Goal: Check status: Check status

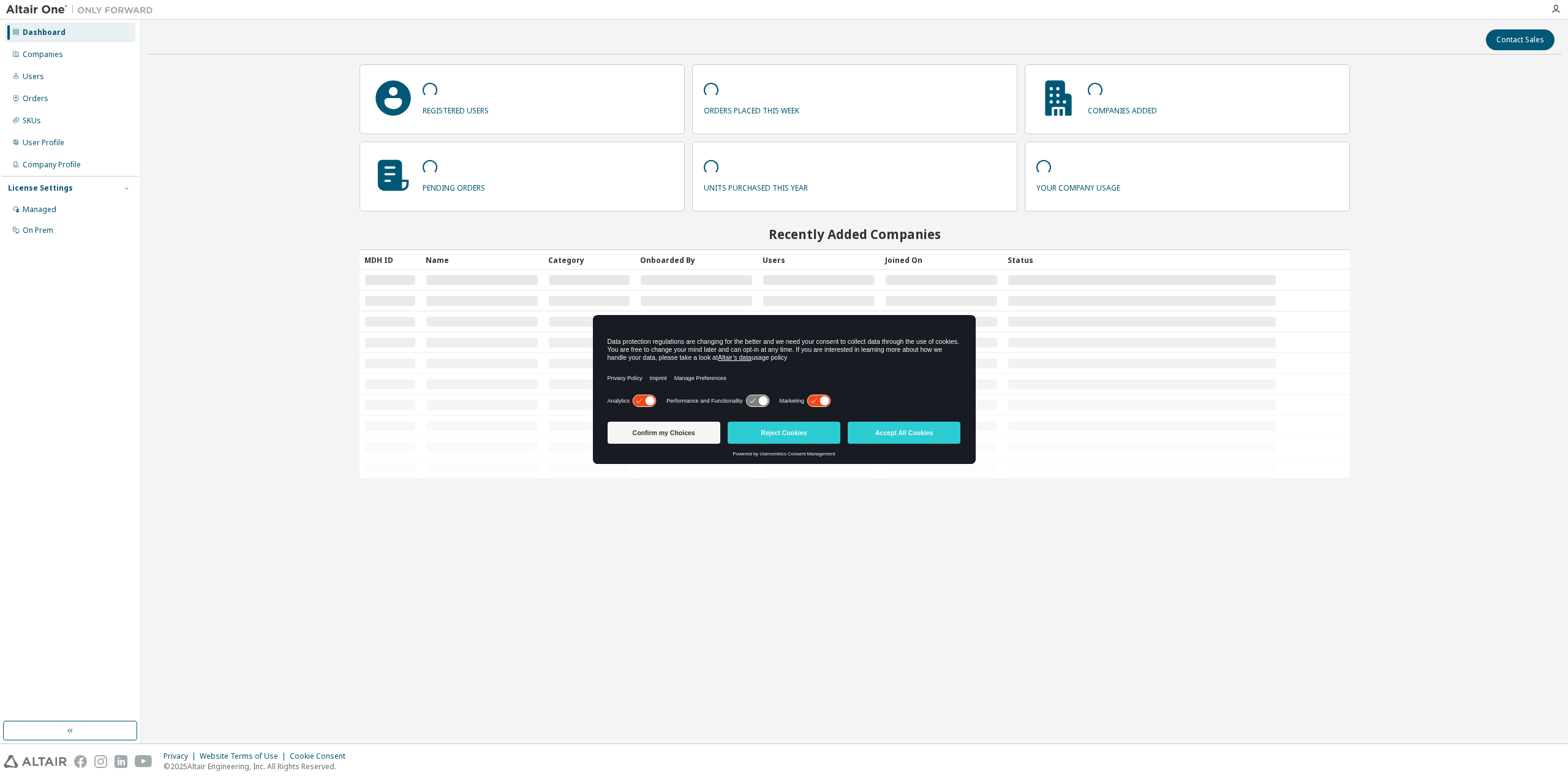
click at [169, 281] on div "Contact Sales registered users orders placed this week companies added pending …" at bounding box center [855, 381] width 1415 height 712
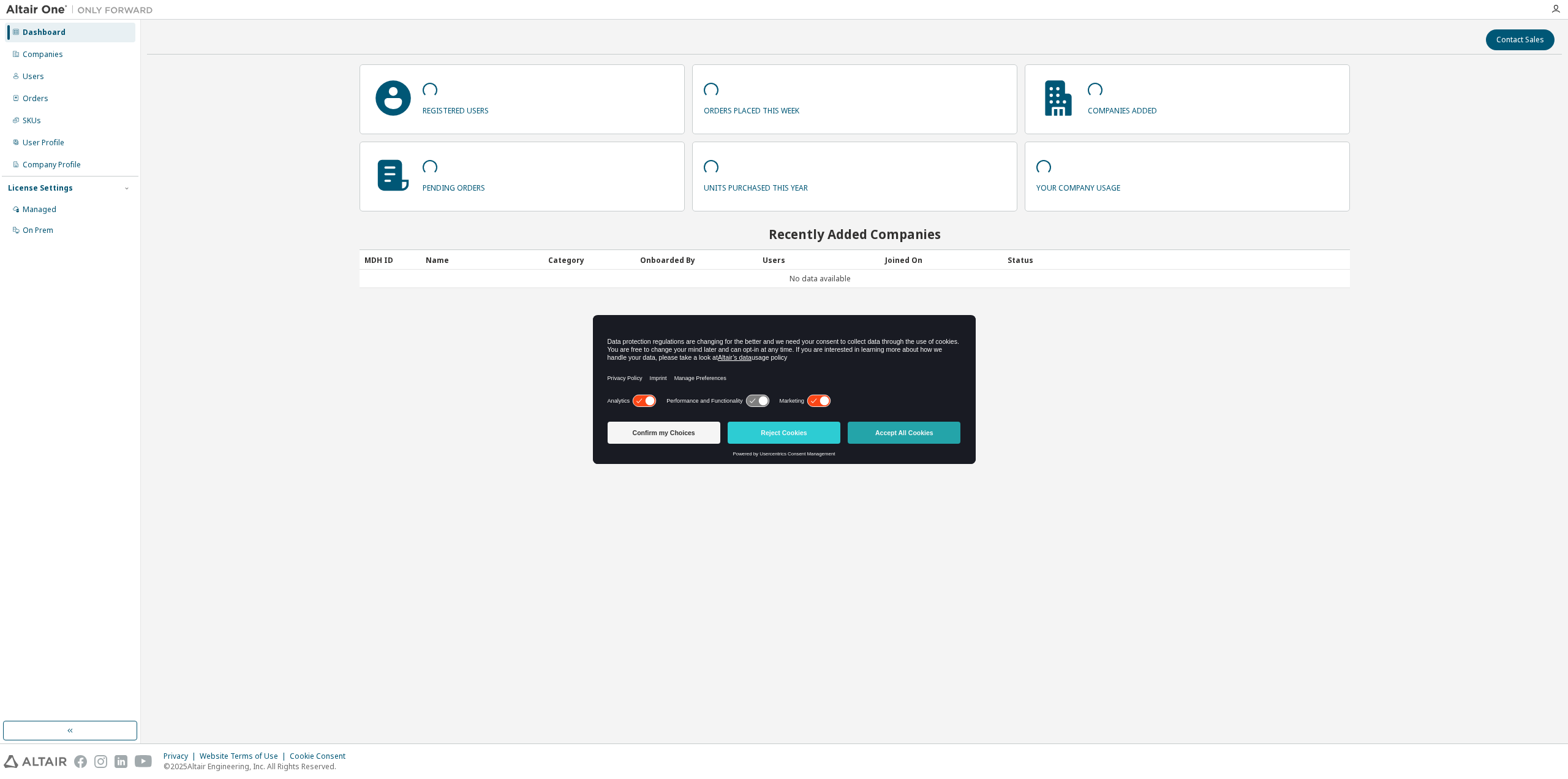
click at [900, 436] on button "Accept All Cookies" at bounding box center [904, 433] width 113 height 22
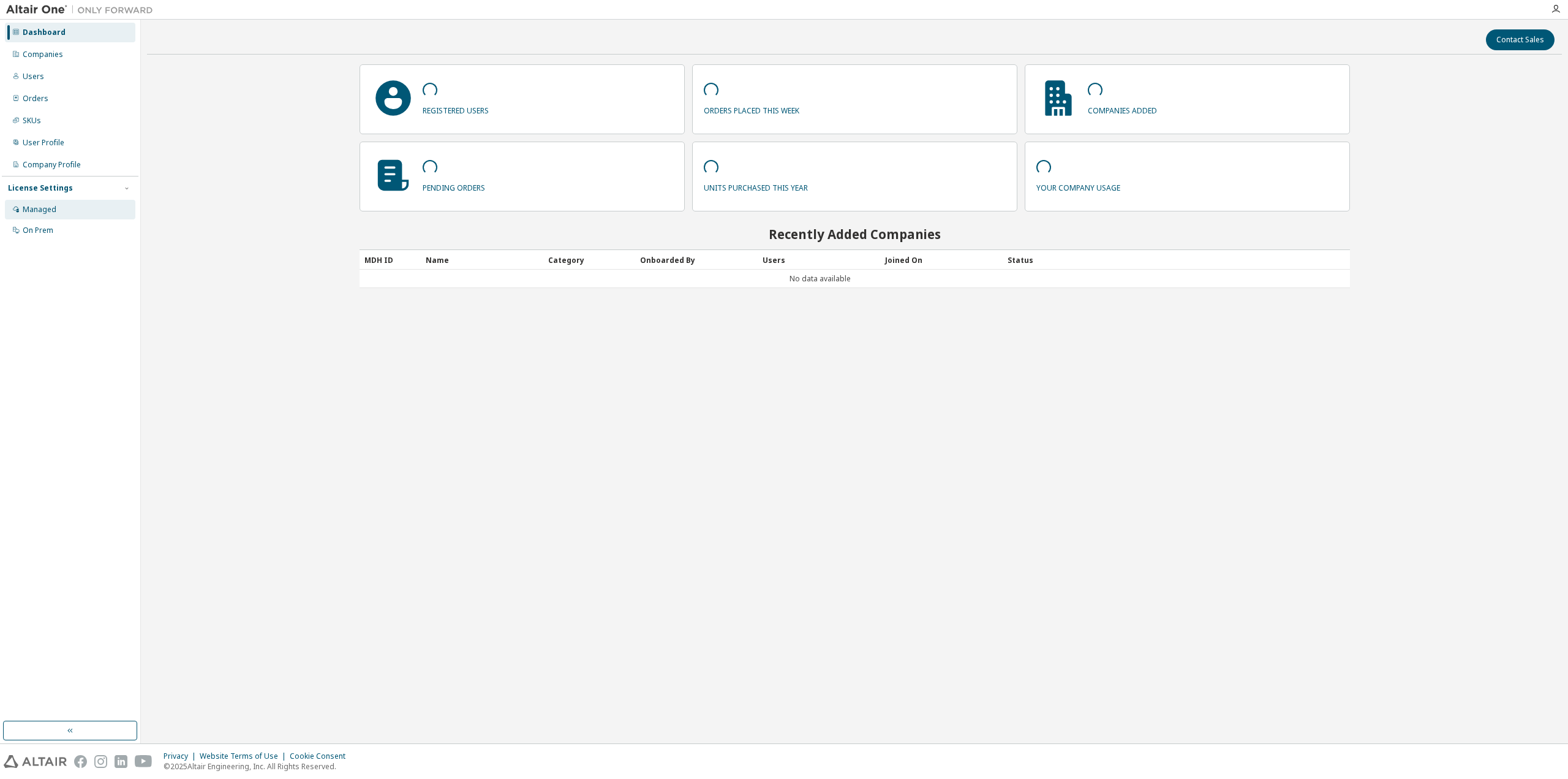
click at [41, 209] on div "Managed" at bounding box center [39, 209] width 33 height 10
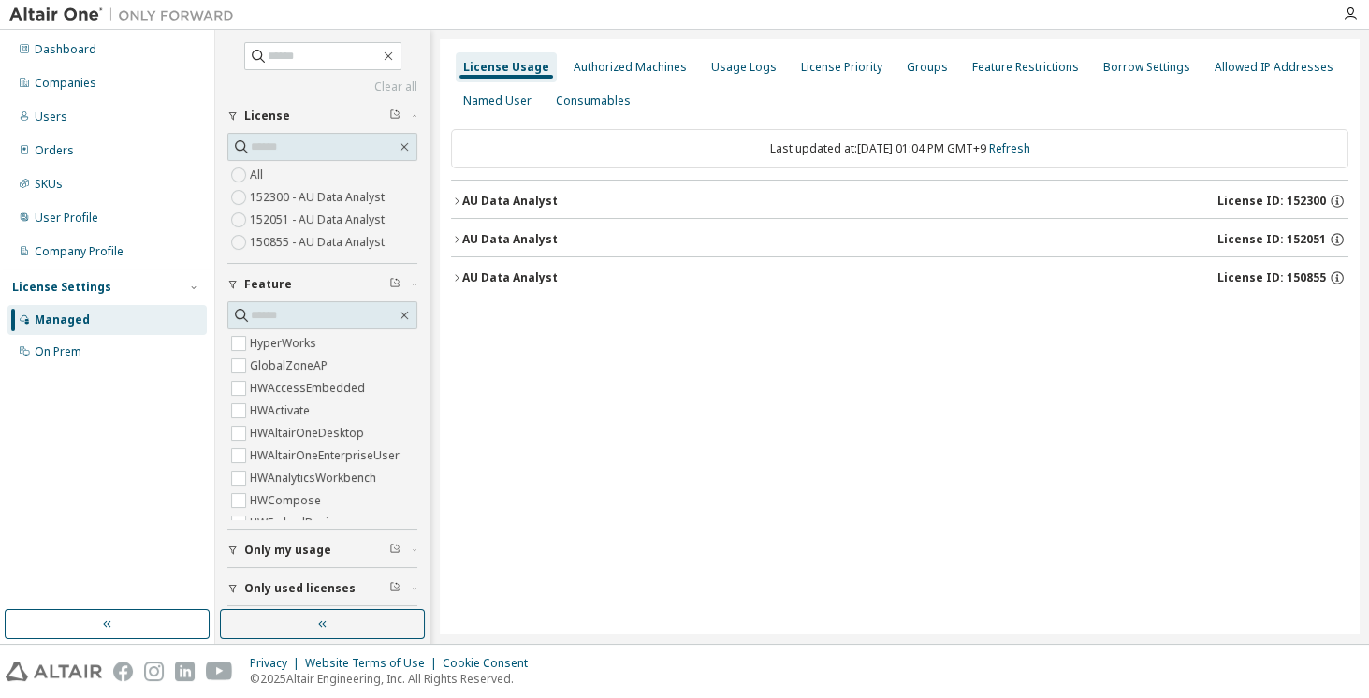
click at [461, 197] on icon "button" at bounding box center [456, 201] width 11 height 11
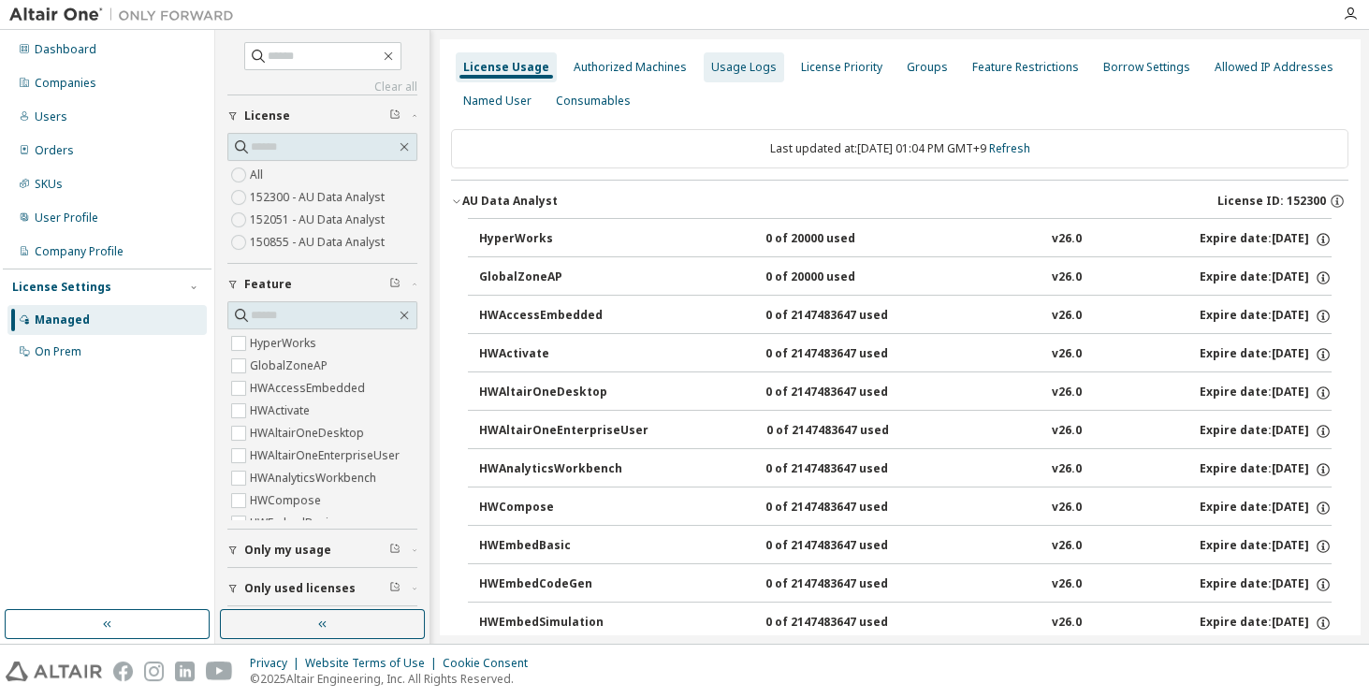
click at [741, 79] on div "Usage Logs" at bounding box center [744, 67] width 80 height 30
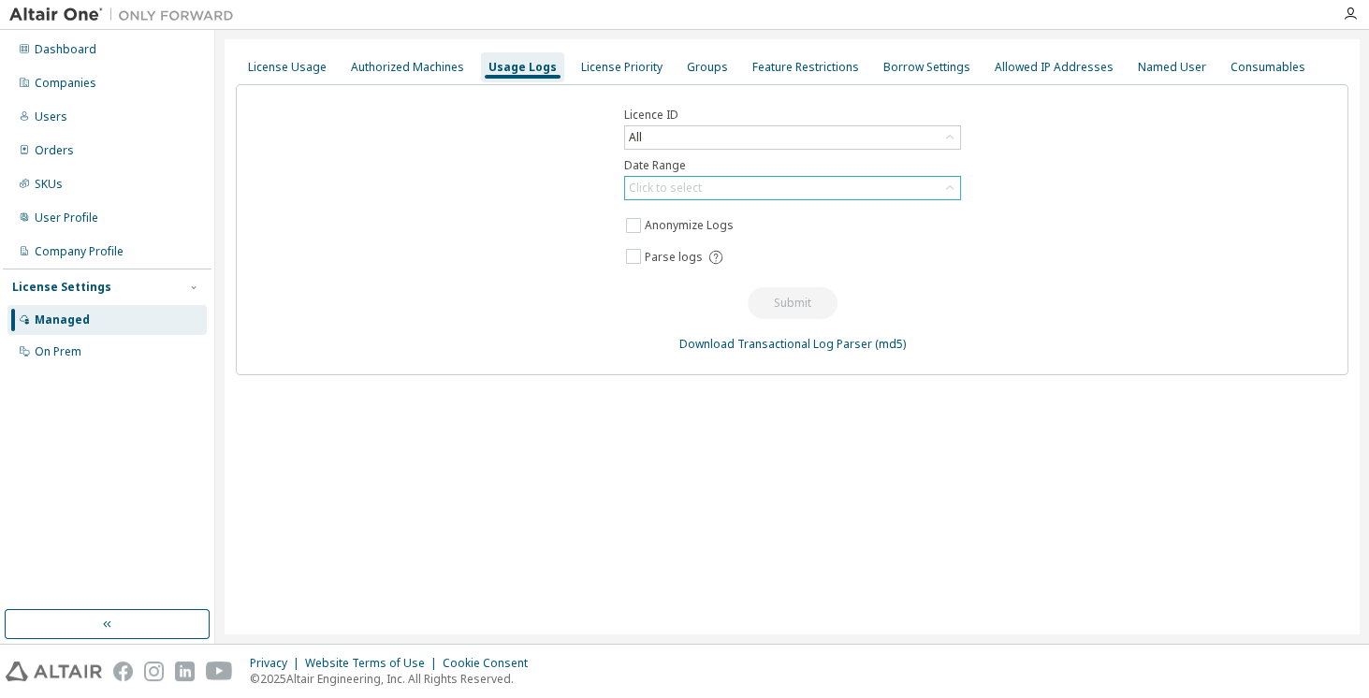
click at [664, 184] on div "Click to select" at bounding box center [665, 188] width 73 height 15
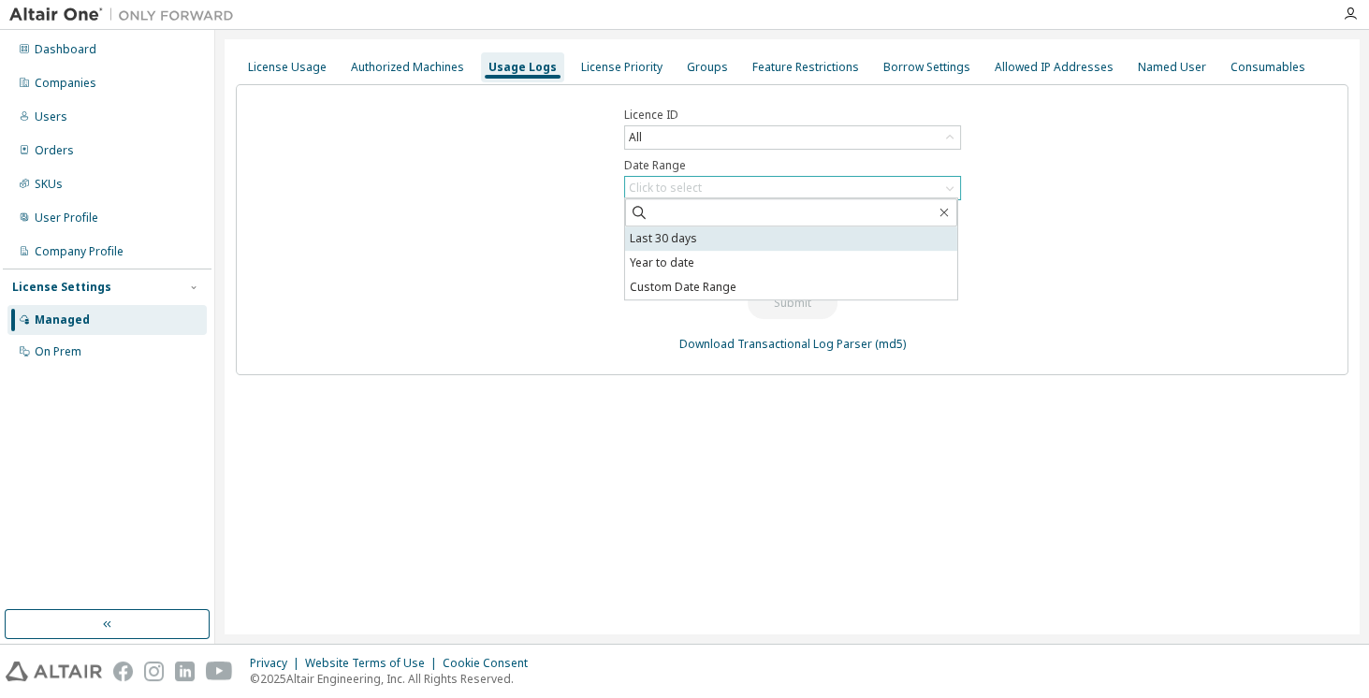
click at [643, 230] on li "Last 30 days" at bounding box center [791, 238] width 332 height 24
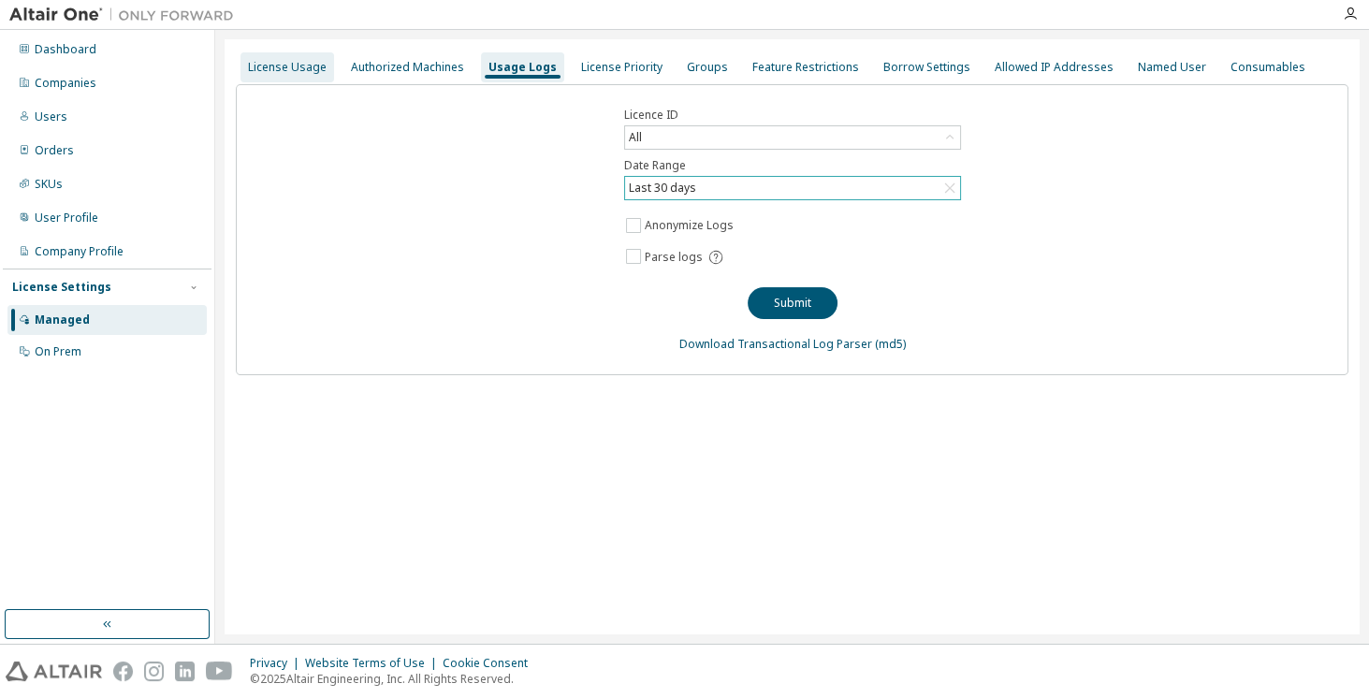
click at [316, 66] on div "License Usage" at bounding box center [287, 67] width 79 height 15
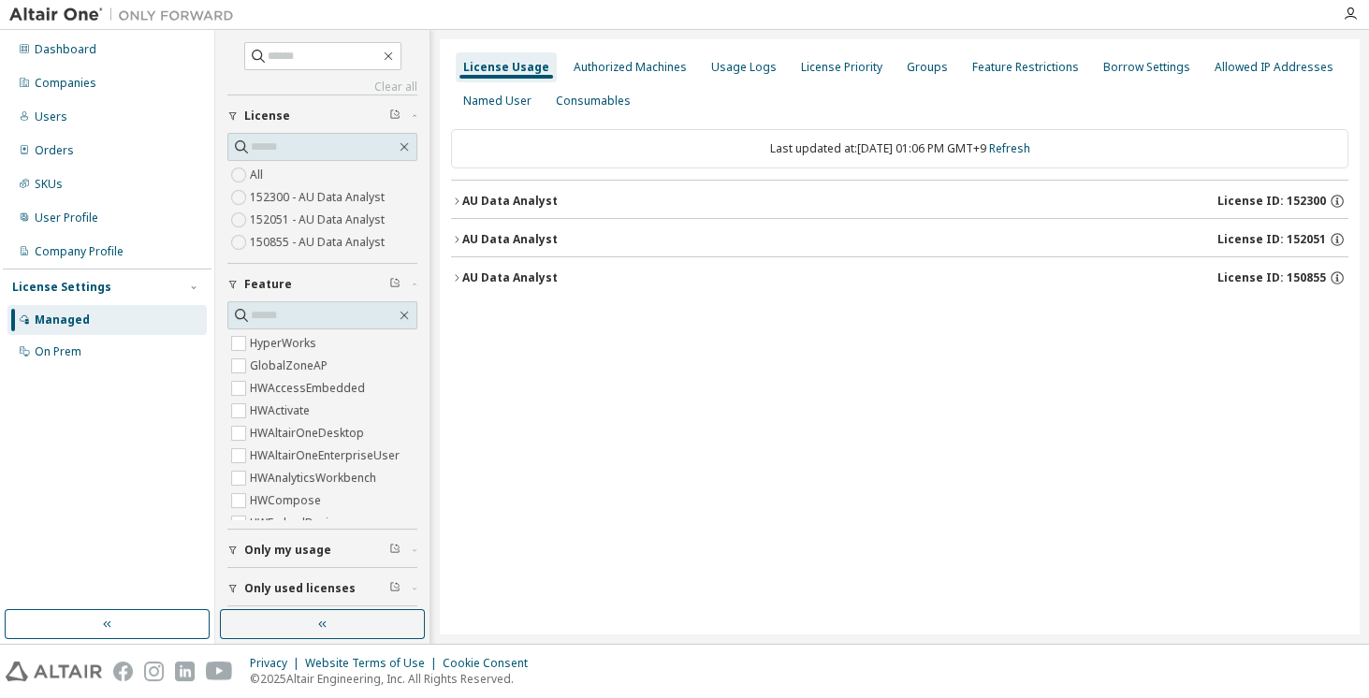
click at [499, 279] on div "AU Data Analyst" at bounding box center [509, 277] width 95 height 15
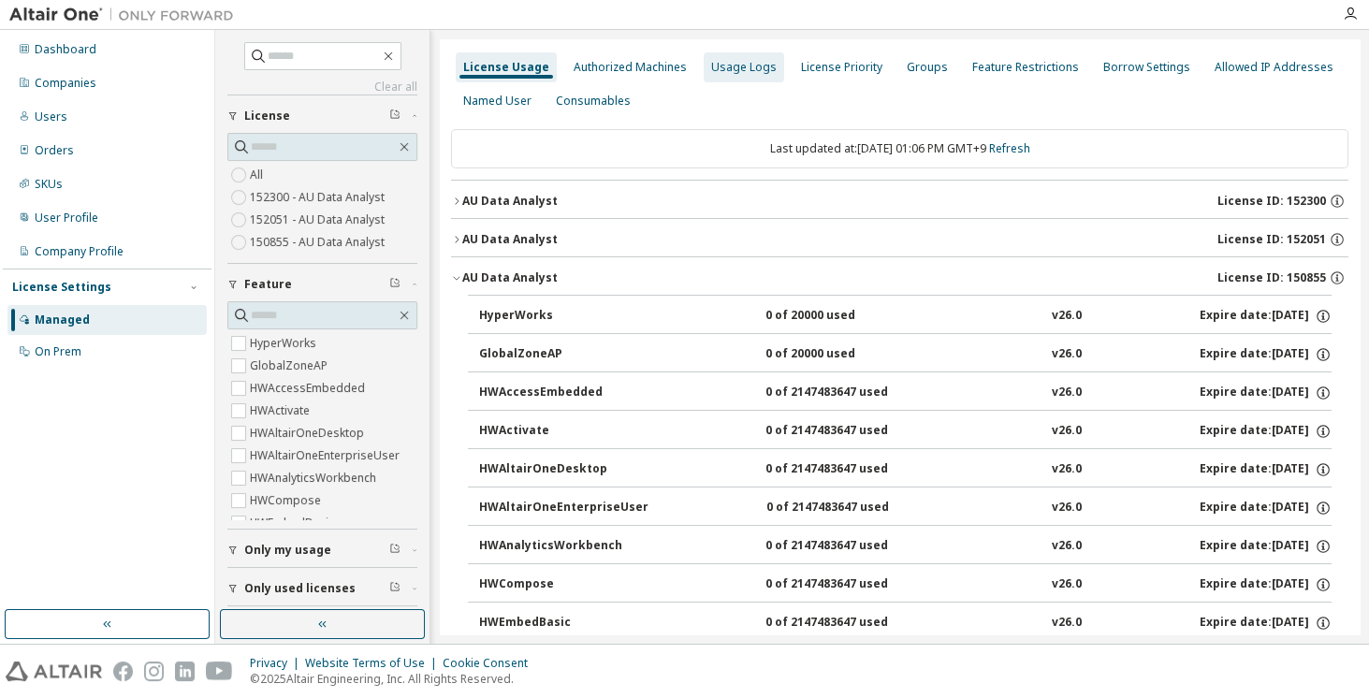
click at [735, 65] on div "Usage Logs" at bounding box center [744, 67] width 66 height 15
